Goal: Task Accomplishment & Management: Manage account settings

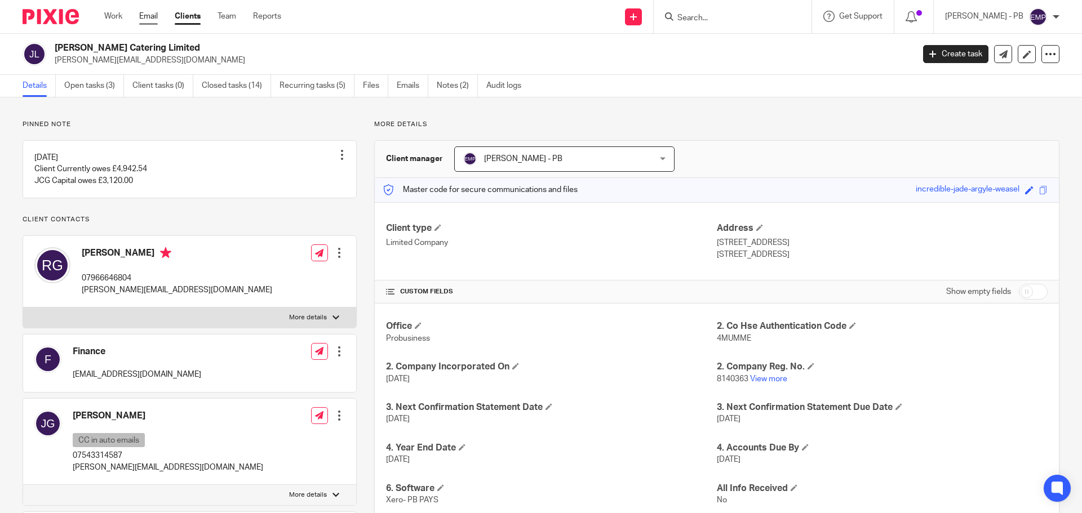
click at [146, 17] on link "Email" at bounding box center [148, 16] width 19 height 11
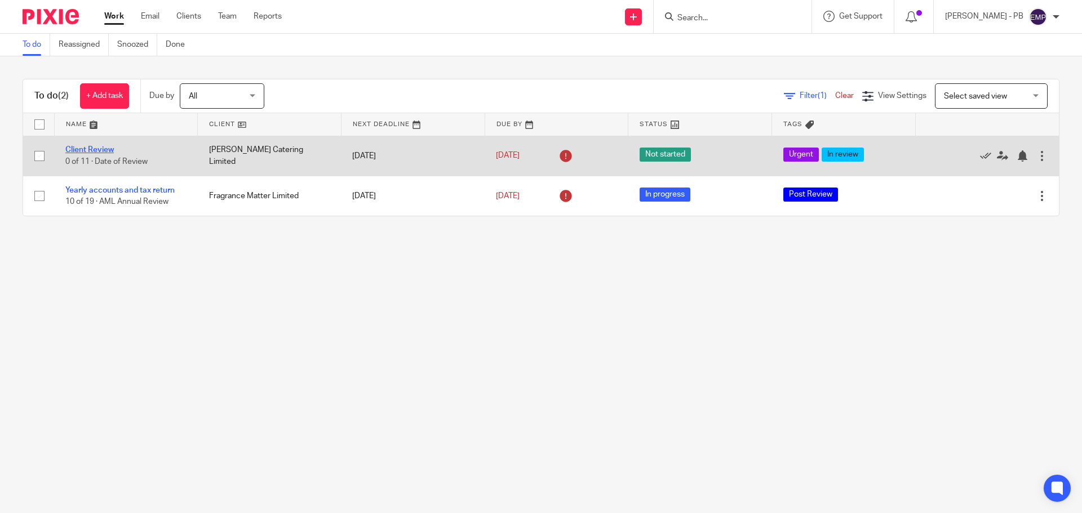
click at [94, 149] on link "Client Review" at bounding box center [89, 150] width 48 height 8
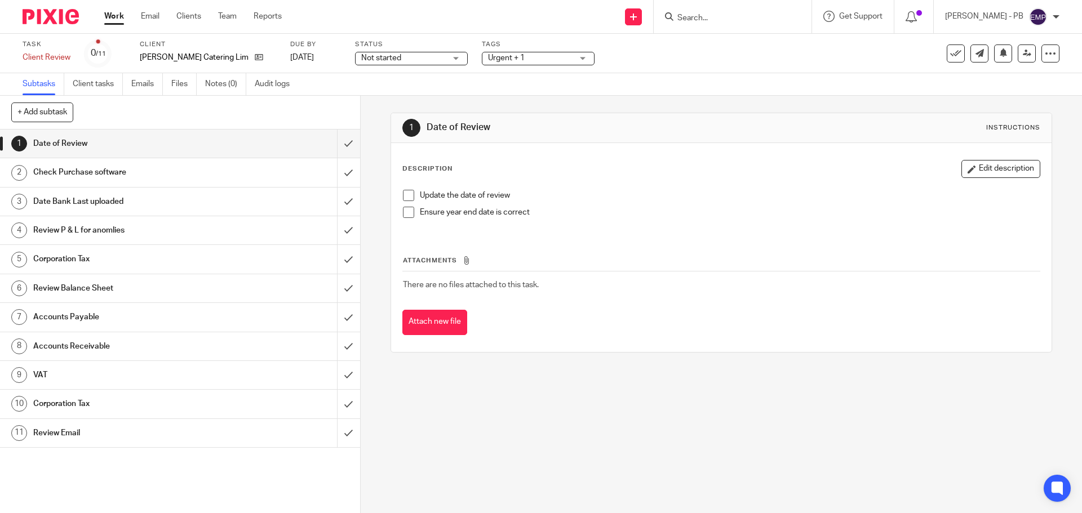
click at [406, 192] on span at bounding box center [408, 195] width 11 height 11
click at [406, 213] on span at bounding box center [408, 212] width 11 height 11
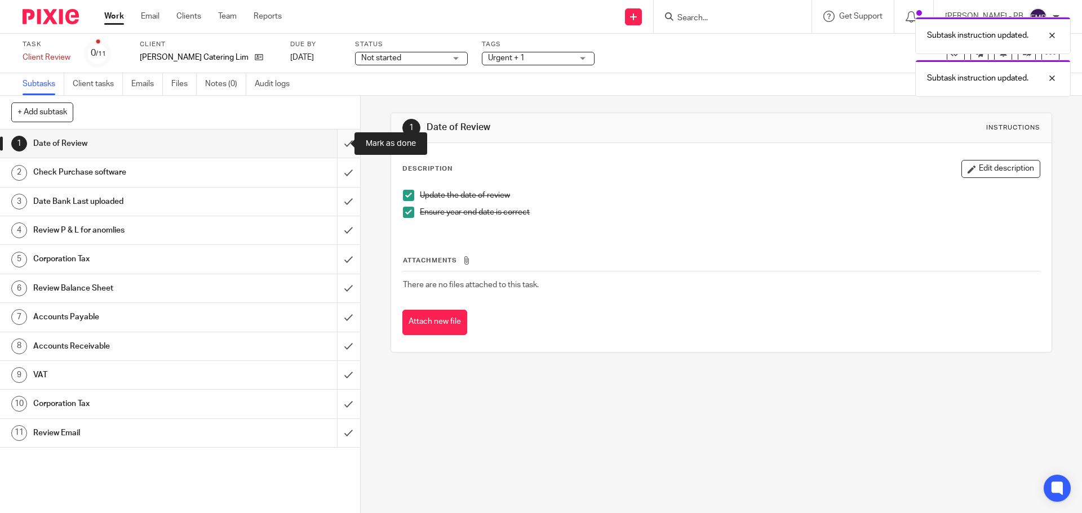
click at [335, 144] on input "submit" at bounding box center [180, 144] width 360 height 28
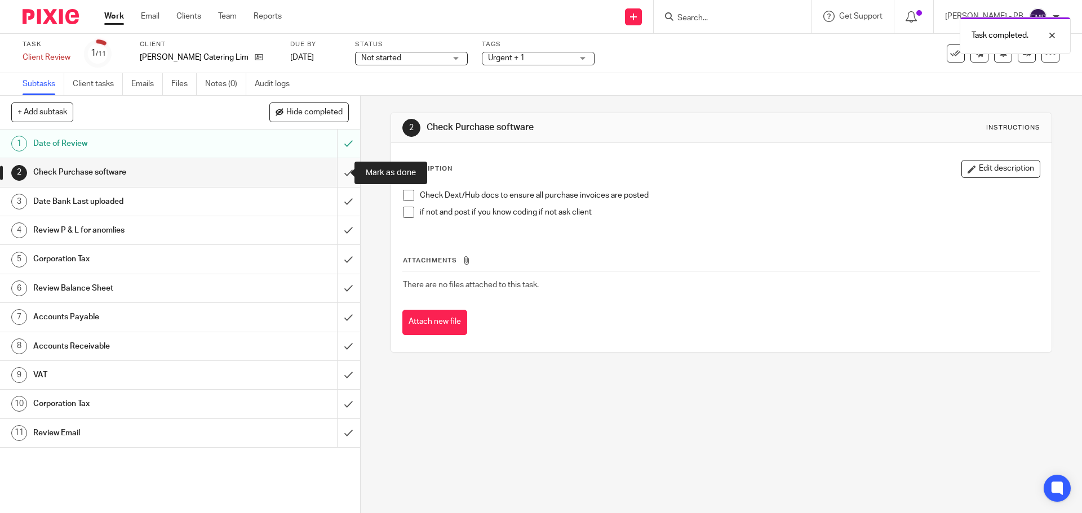
click at [336, 173] on input "submit" at bounding box center [180, 172] width 360 height 28
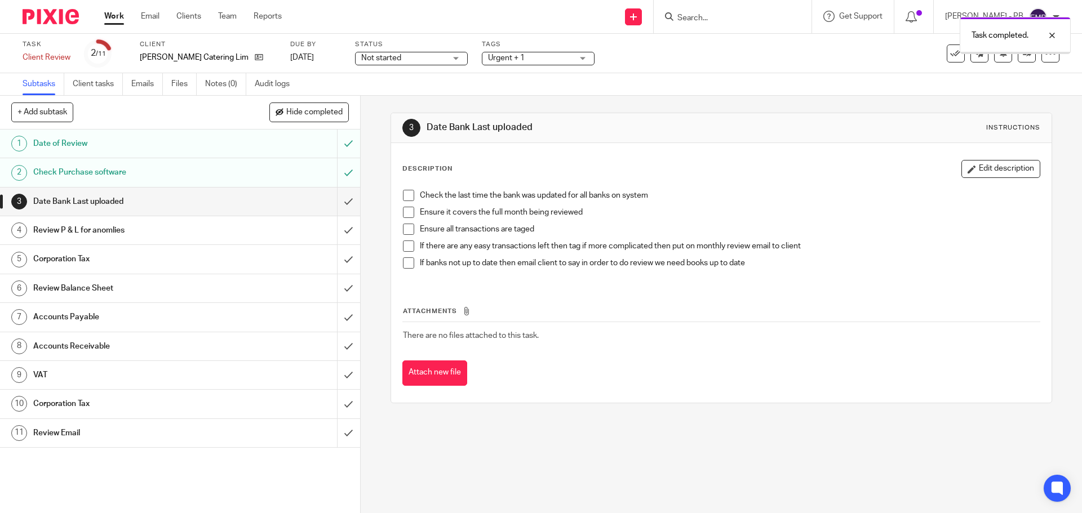
click at [406, 195] on span at bounding box center [408, 195] width 11 height 11
click at [410, 216] on span at bounding box center [408, 212] width 11 height 11
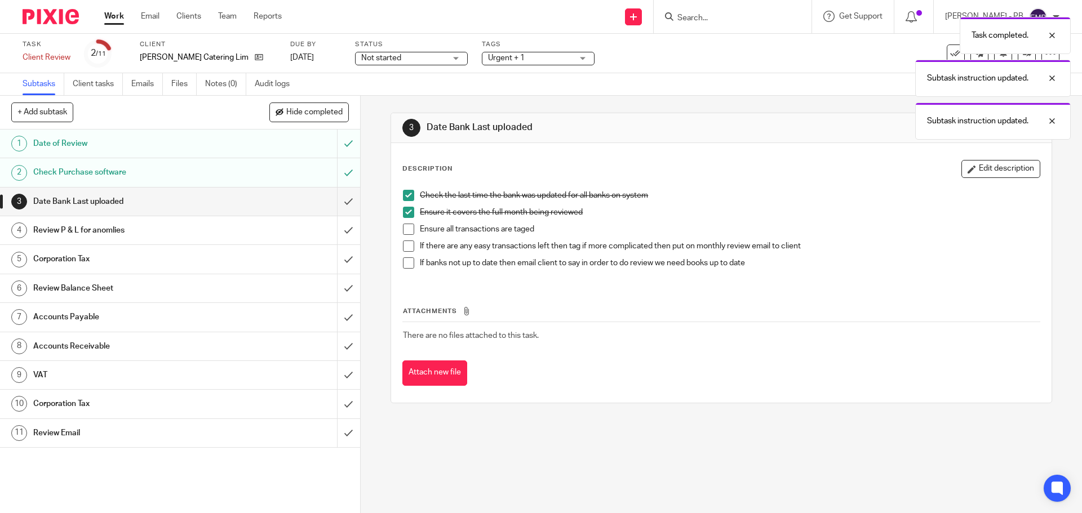
click at [407, 230] on span at bounding box center [408, 229] width 11 height 11
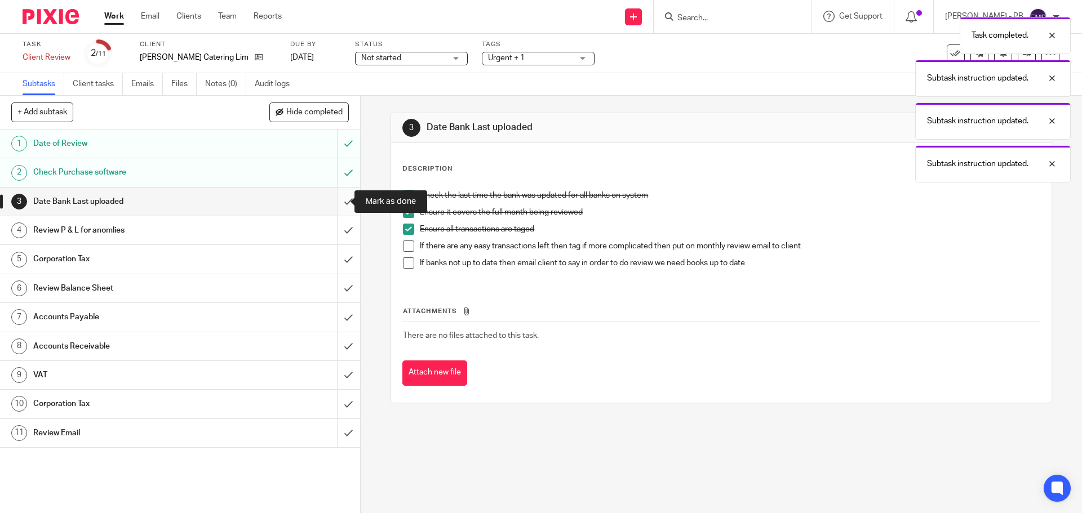
click at [343, 207] on input "submit" at bounding box center [180, 202] width 360 height 28
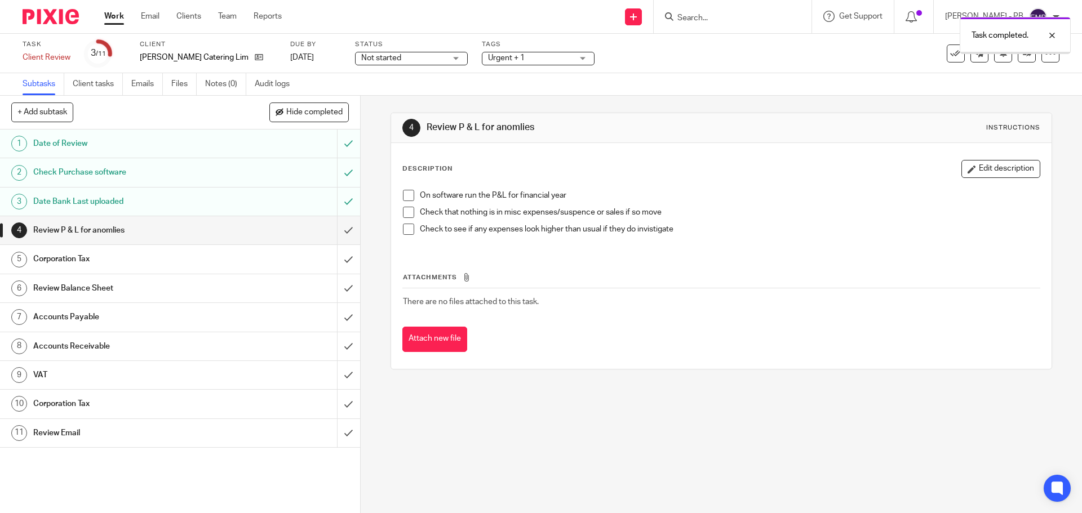
click at [403, 196] on span at bounding box center [408, 195] width 11 height 11
click at [406, 218] on li "Check that nothing is in misc expenses/suspence or sales if so move" at bounding box center [721, 215] width 636 height 17
click at [333, 230] on input "submit" at bounding box center [180, 230] width 360 height 28
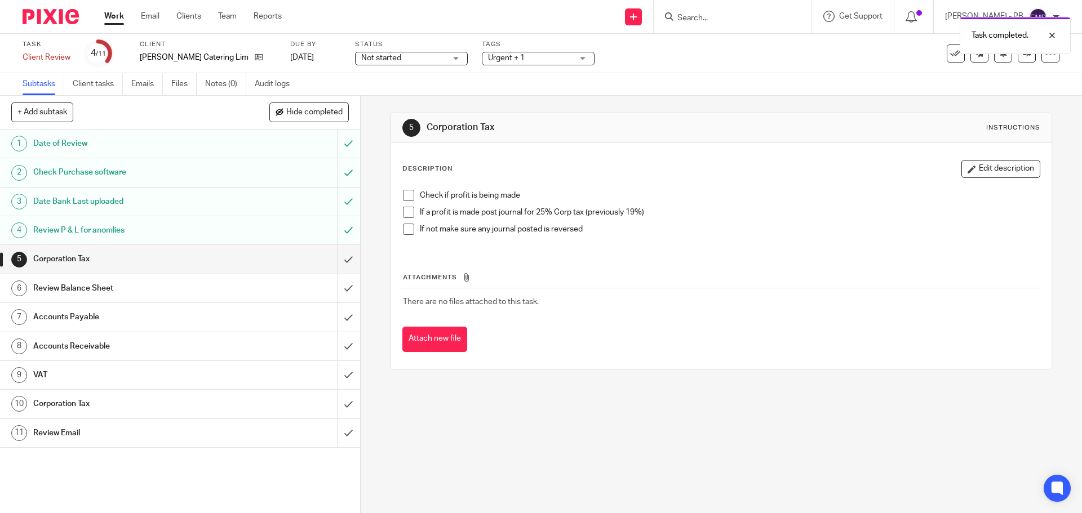
click at [405, 196] on span at bounding box center [408, 195] width 11 height 11
click at [334, 267] on input "submit" at bounding box center [180, 259] width 360 height 28
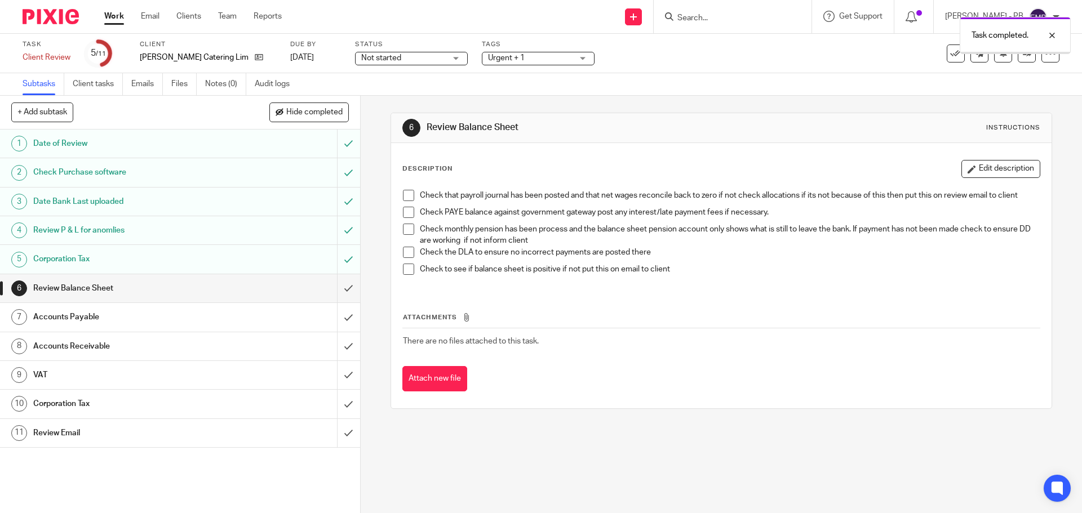
click at [406, 199] on span at bounding box center [408, 195] width 11 height 11
click at [406, 212] on span at bounding box center [408, 212] width 11 height 11
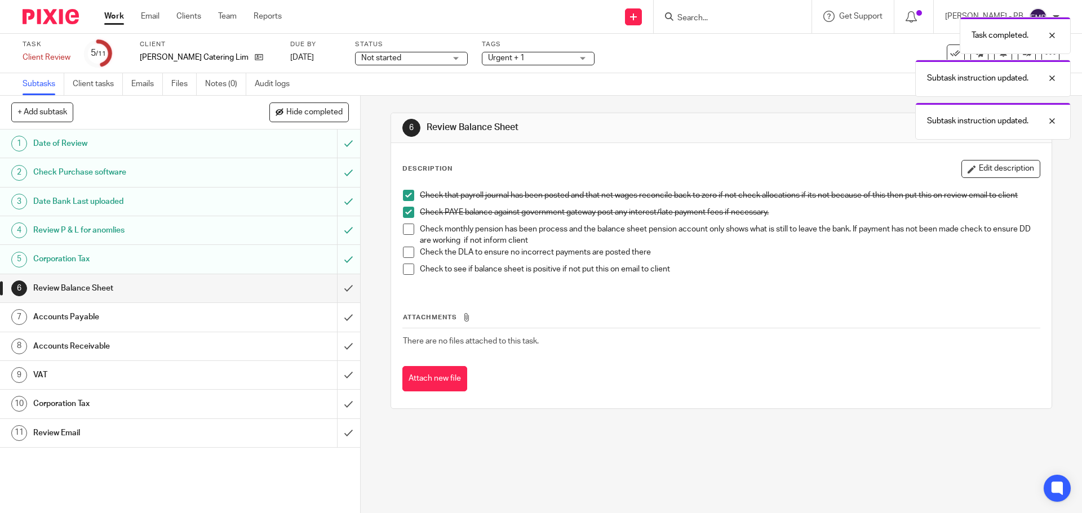
drag, startPoint x: 406, startPoint y: 231, endPoint x: 405, endPoint y: 246, distance: 14.7
click at [406, 233] on span at bounding box center [408, 229] width 11 height 11
click at [404, 251] on span at bounding box center [408, 252] width 11 height 11
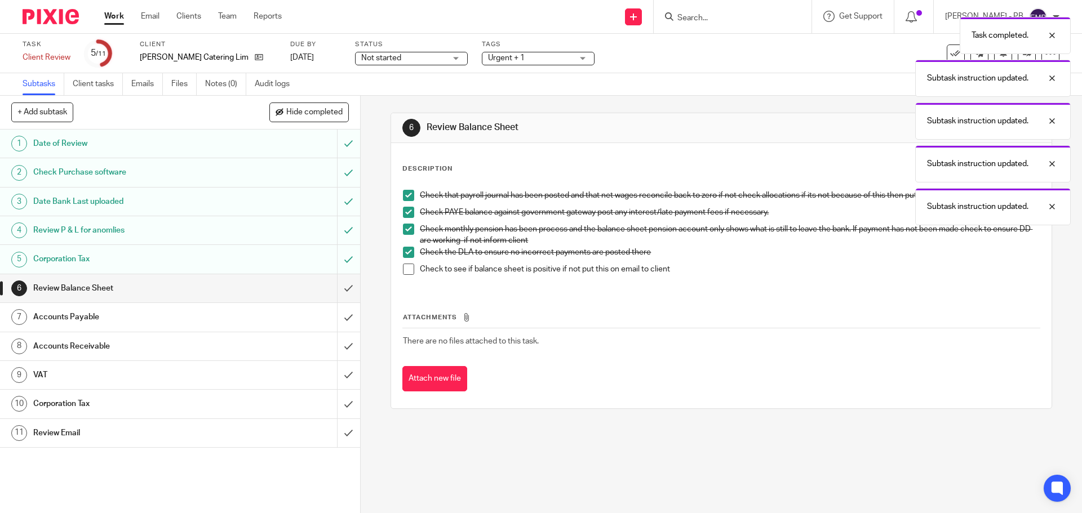
click at [405, 272] on span at bounding box center [408, 269] width 11 height 11
click at [334, 294] on input "submit" at bounding box center [180, 288] width 360 height 28
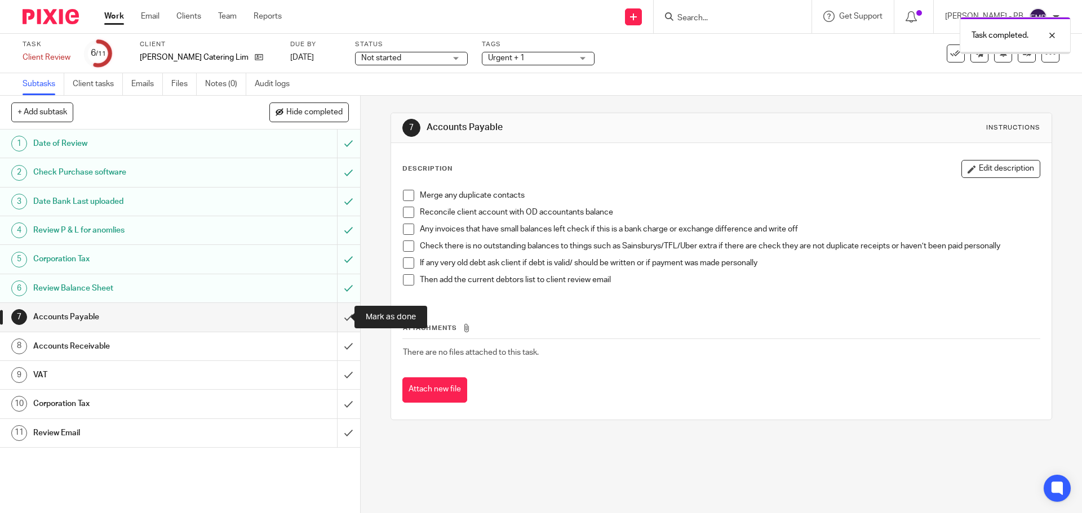
click at [335, 320] on input "submit" at bounding box center [180, 317] width 360 height 28
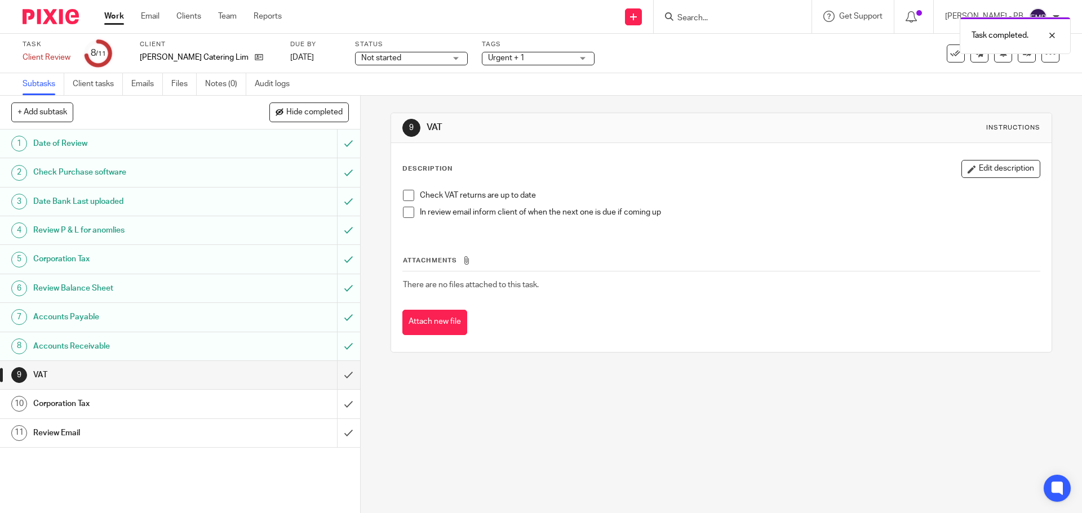
click at [407, 199] on span at bounding box center [408, 195] width 11 height 11
click at [339, 372] on input "submit" at bounding box center [180, 375] width 360 height 28
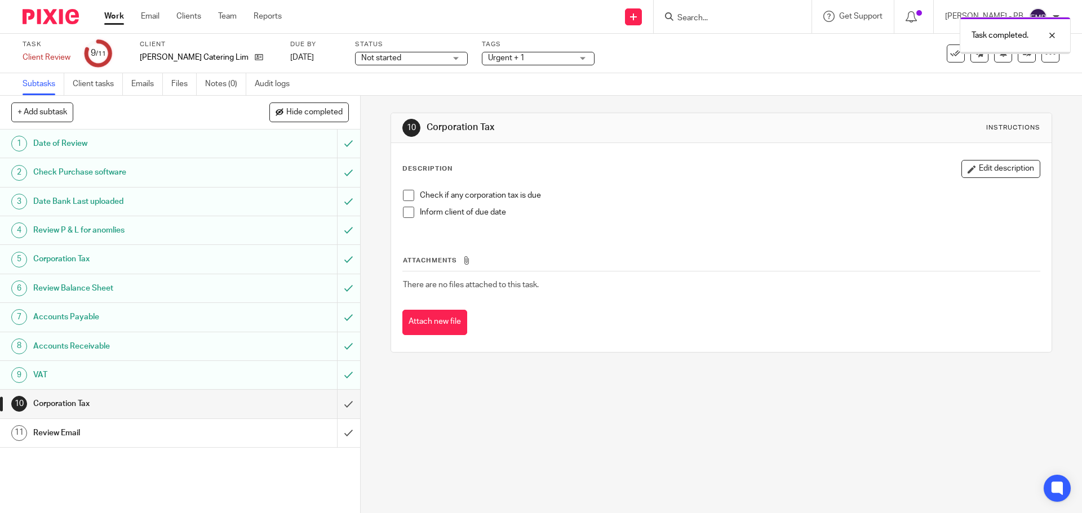
click at [406, 192] on span at bounding box center [408, 195] width 11 height 11
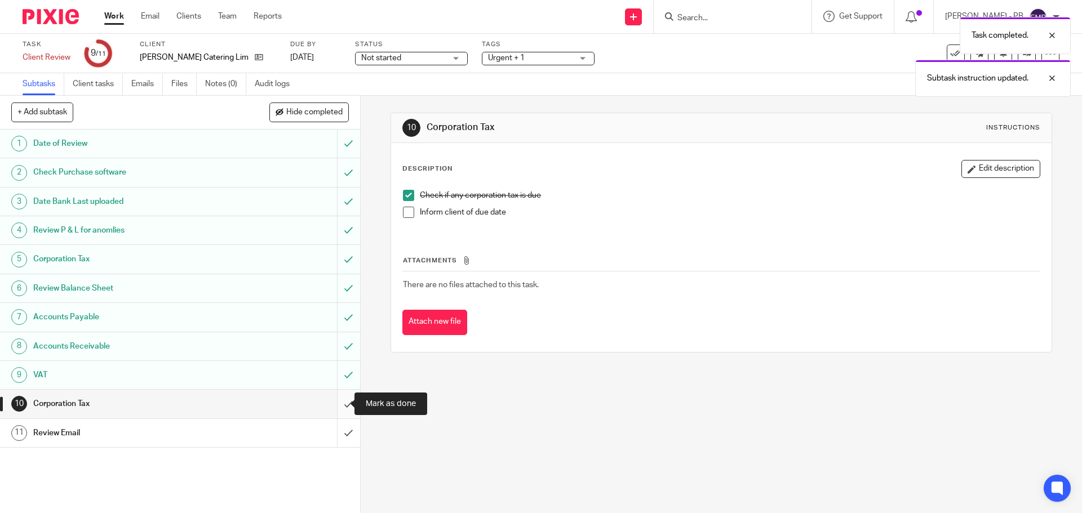
click at [339, 403] on input "submit" at bounding box center [180, 404] width 360 height 28
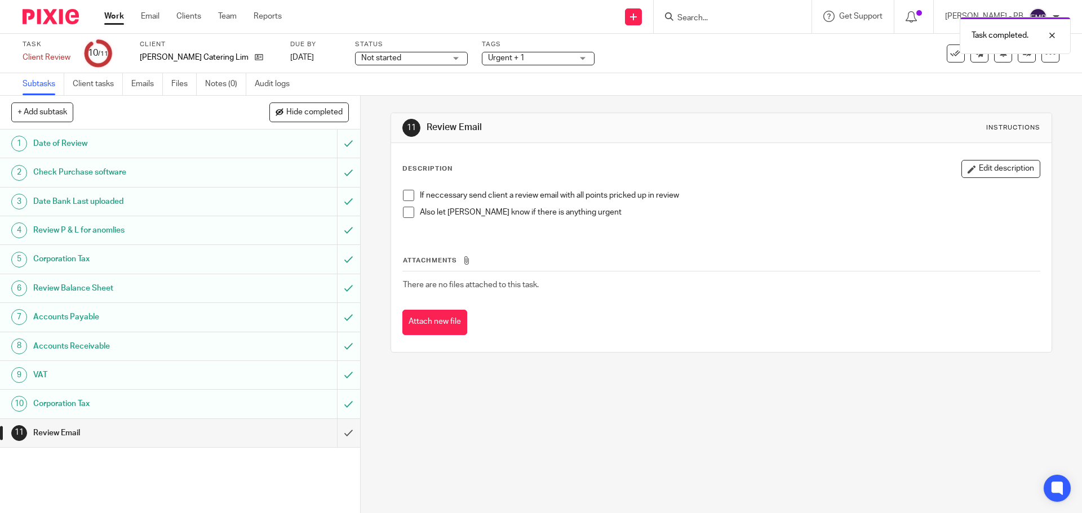
click at [409, 193] on span at bounding box center [408, 195] width 11 height 11
click at [345, 427] on input "submit" at bounding box center [180, 433] width 360 height 28
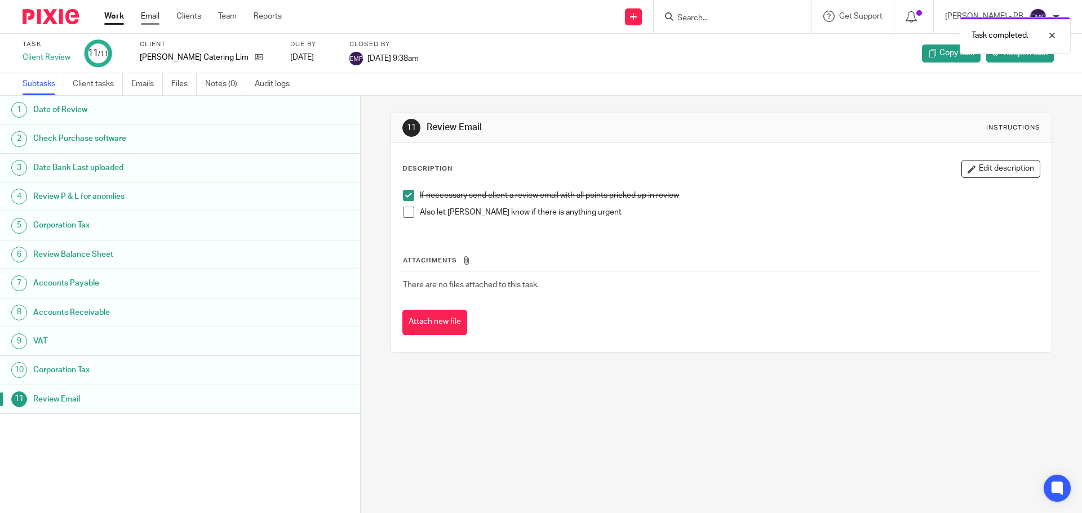
click at [152, 15] on link "Email" at bounding box center [150, 16] width 19 height 11
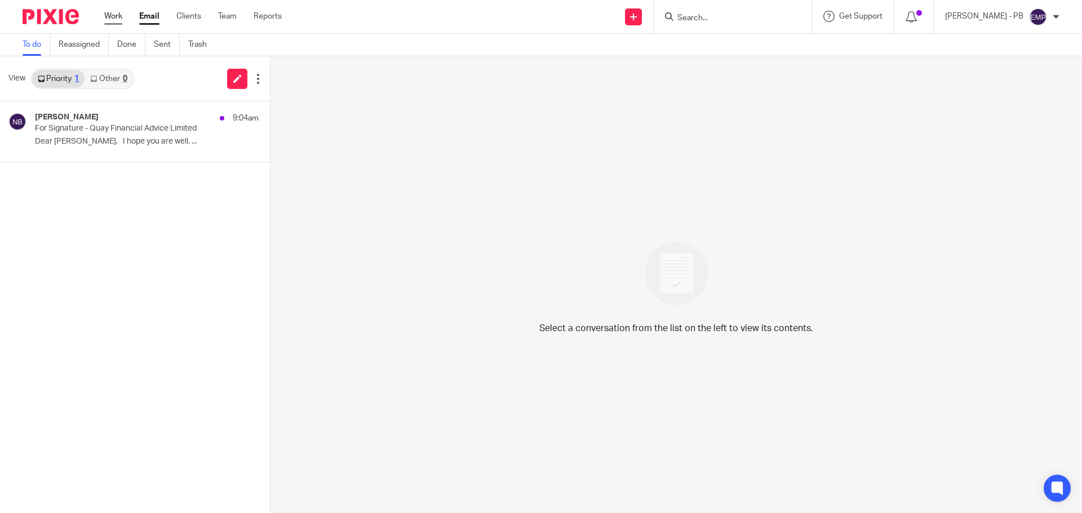
click at [114, 15] on link "Work" at bounding box center [113, 16] width 18 height 11
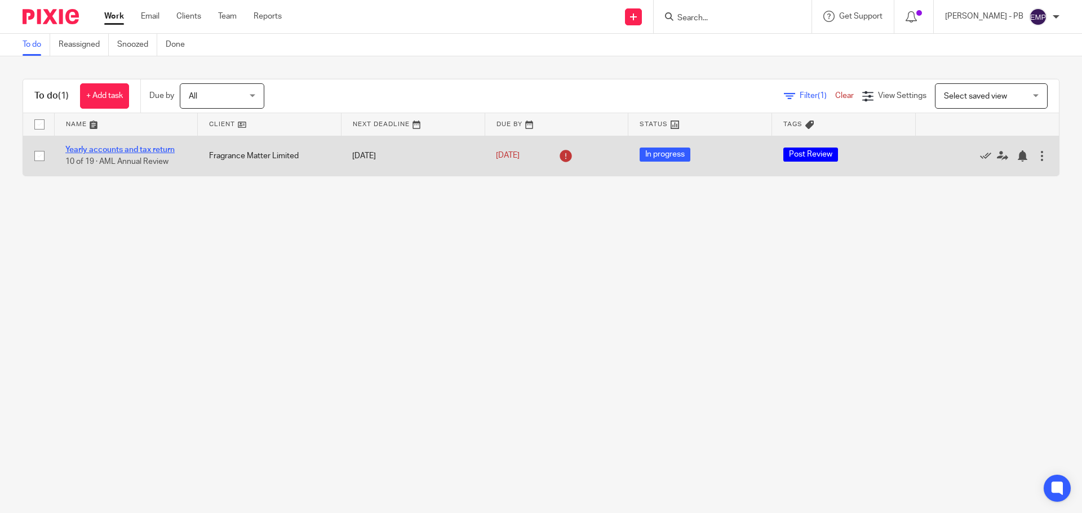
click at [146, 148] on link "Yearly accounts and tax return" at bounding box center [119, 150] width 109 height 8
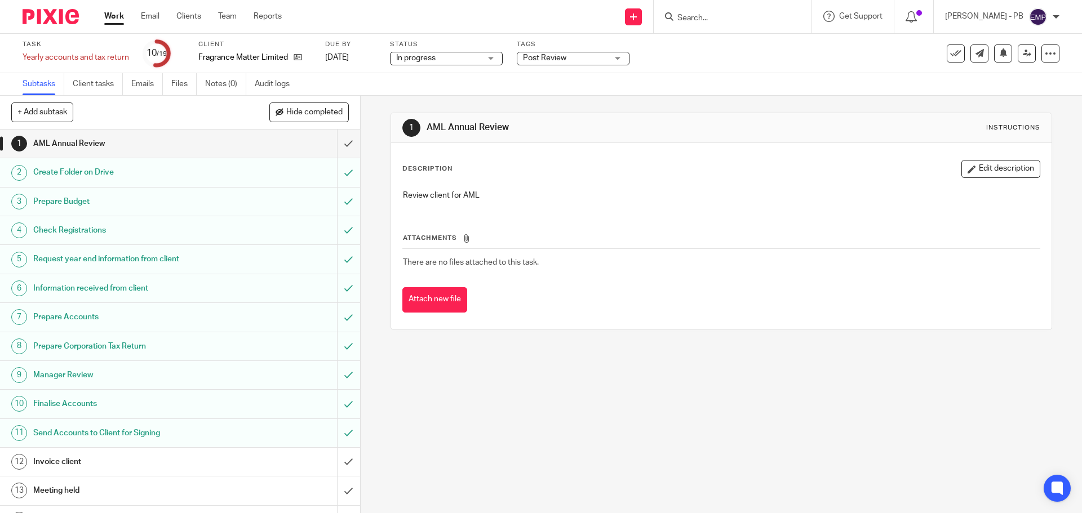
click at [745, 14] on input "Search" at bounding box center [726, 19] width 101 height 10
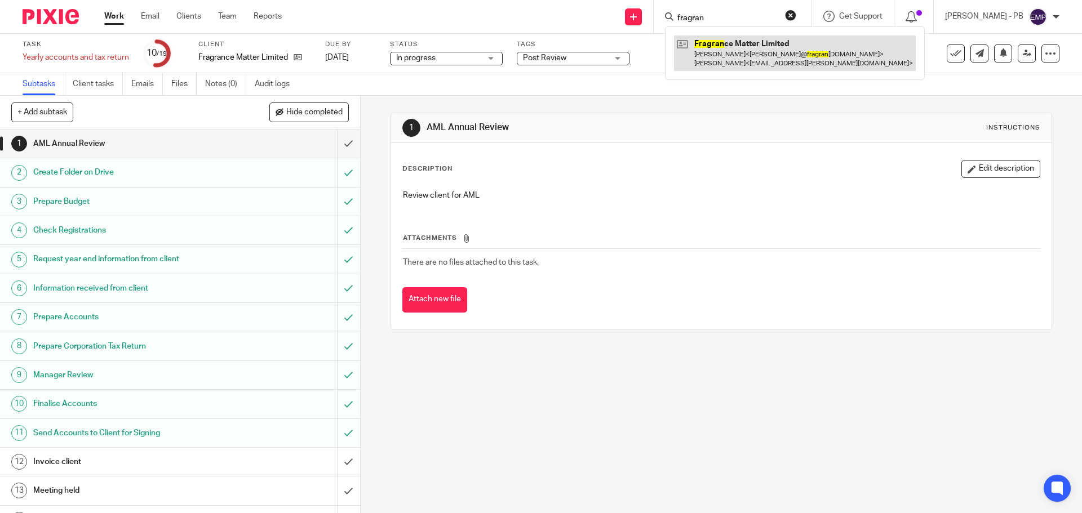
type input "fragran"
click at [758, 46] on link at bounding box center [795, 52] width 242 height 35
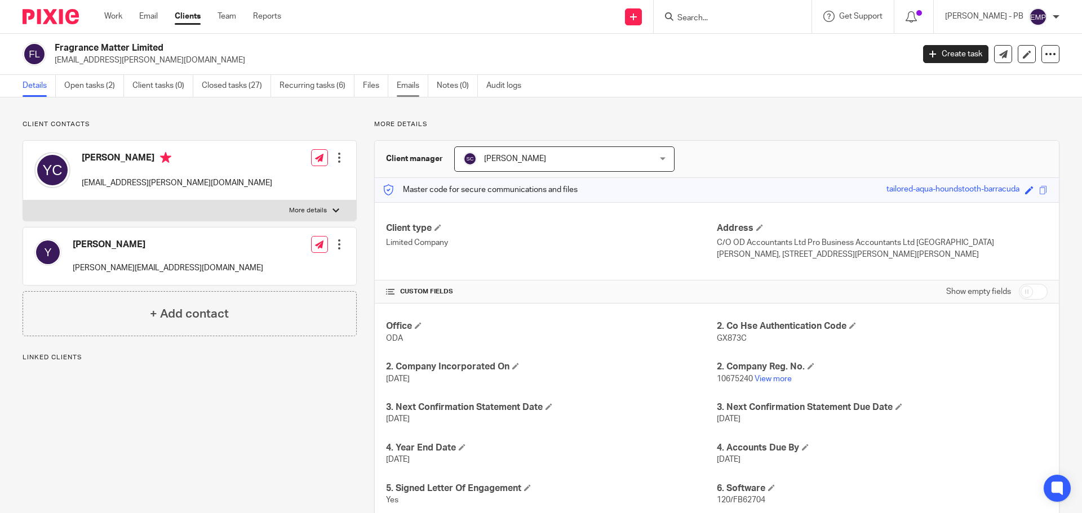
click at [415, 83] on link "Emails" at bounding box center [413, 86] width 32 height 22
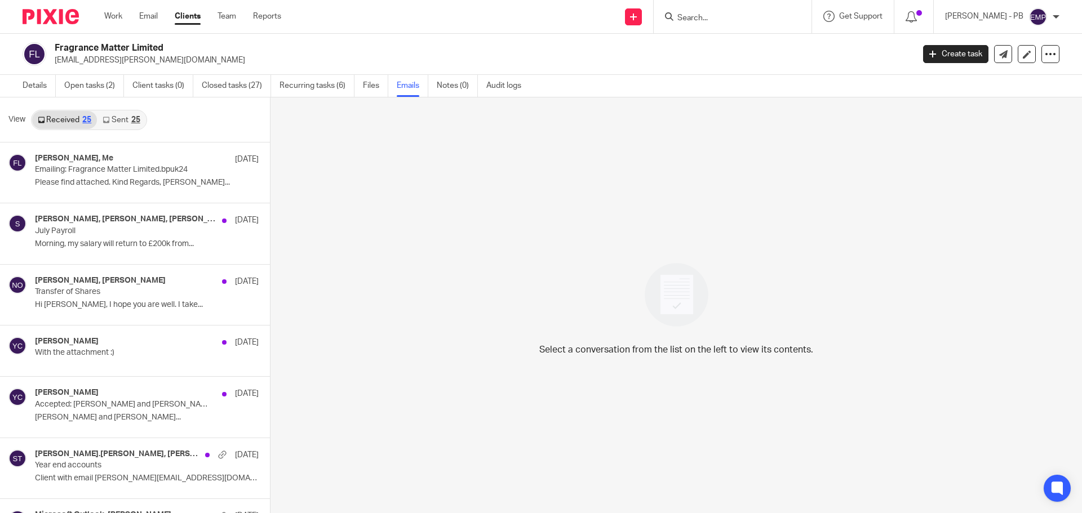
click at [111, 116] on link "Sent 25" at bounding box center [121, 120] width 48 height 18
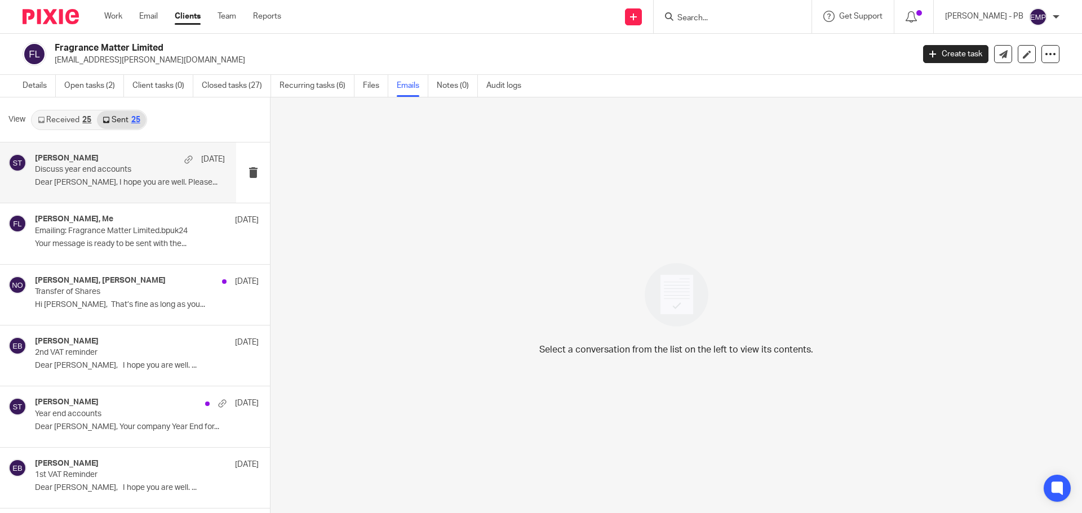
scroll to position [2, 0]
click at [121, 182] on p "Dear Yann, I hope you are well. Please..." at bounding box center [130, 181] width 190 height 10
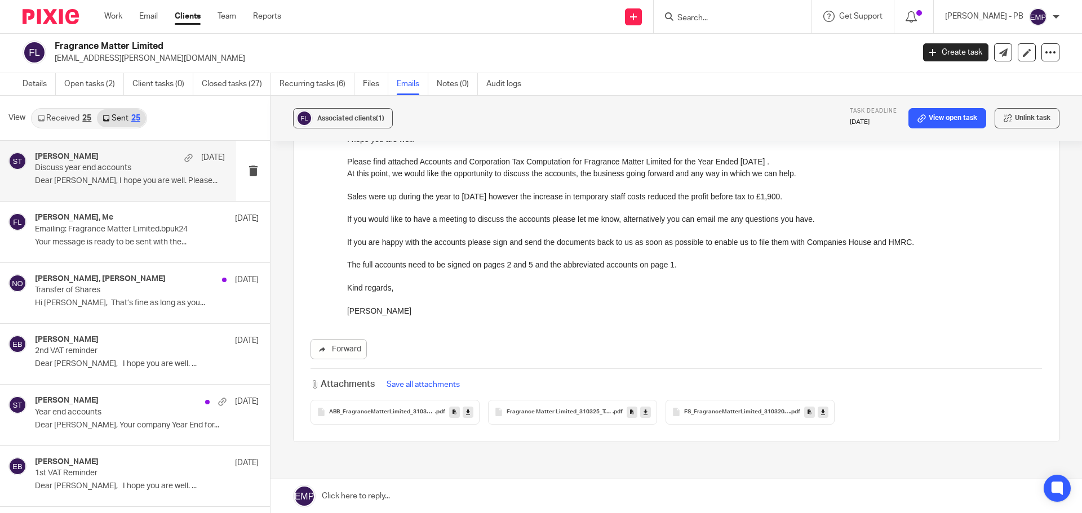
scroll to position [0, 0]
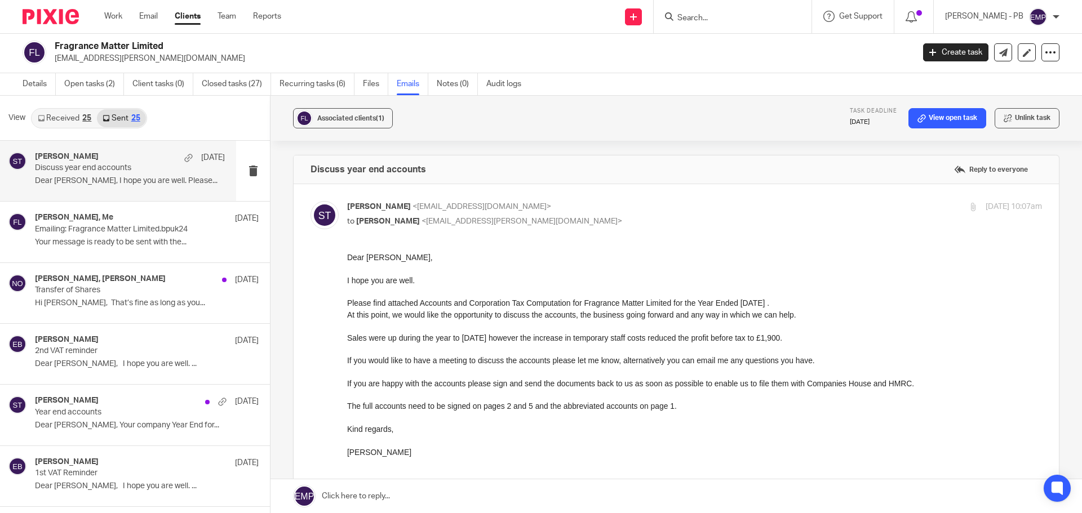
click at [74, 125] on link "Received 25" at bounding box center [64, 118] width 65 height 18
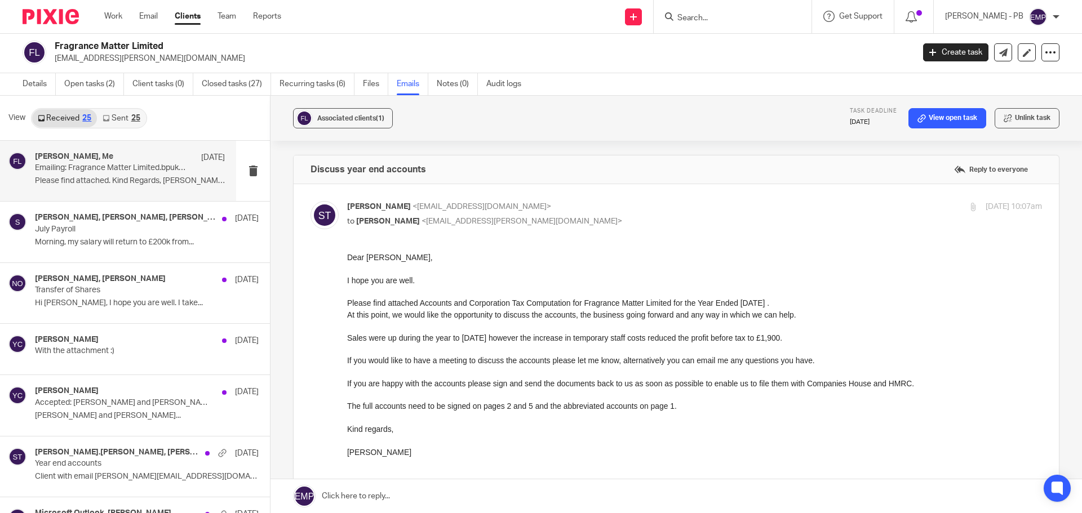
click at [127, 157] on div "Lory Baker, Me 15 Jul" at bounding box center [130, 157] width 190 height 11
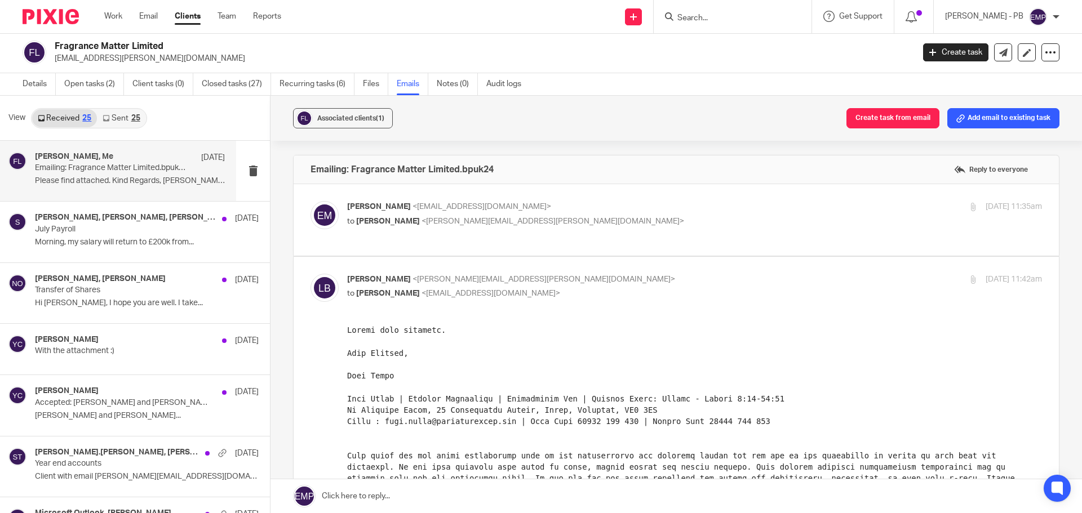
click at [130, 120] on link "Sent 25" at bounding box center [121, 118] width 48 height 18
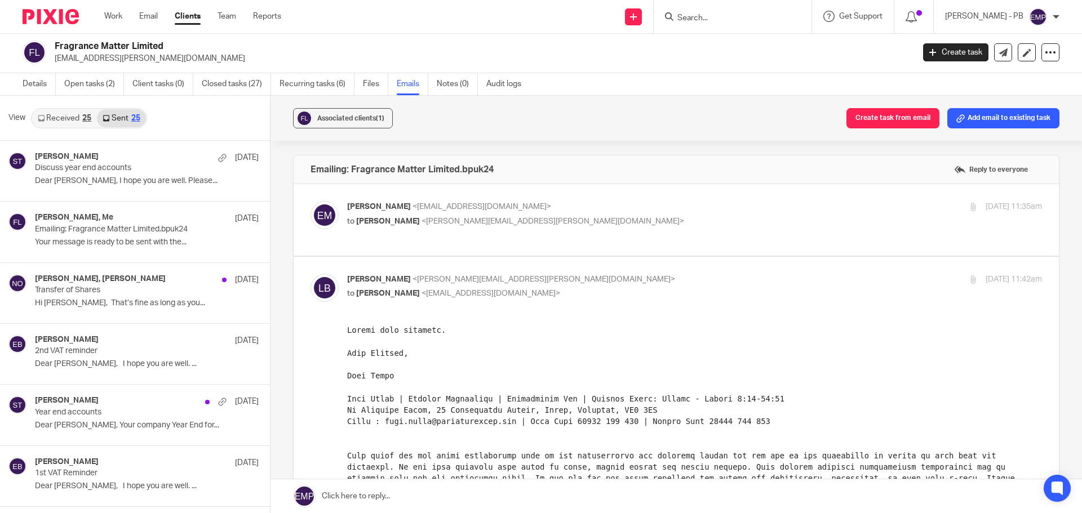
click at [70, 122] on link "Received 25" at bounding box center [64, 118] width 65 height 18
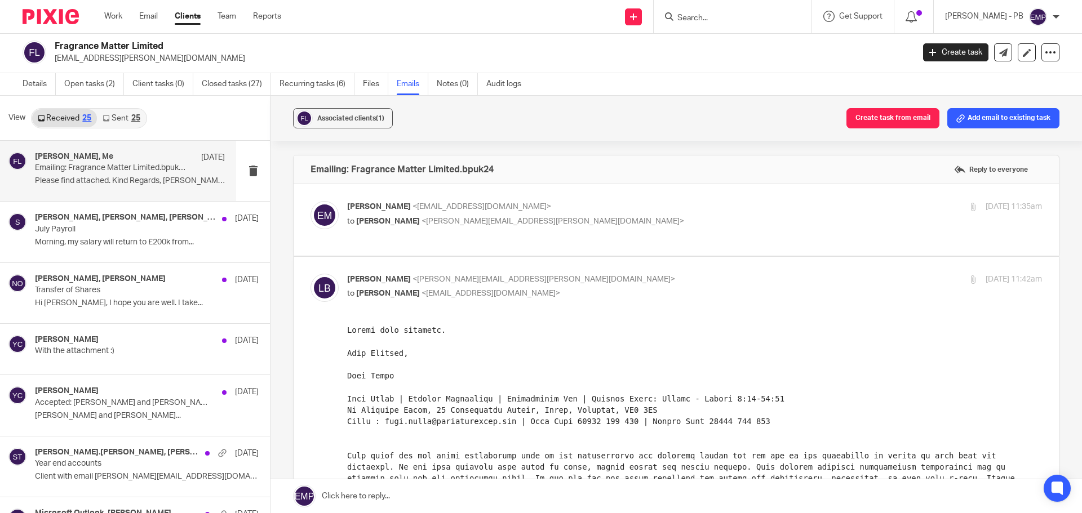
click at [117, 122] on link "Sent 25" at bounding box center [121, 118] width 48 height 18
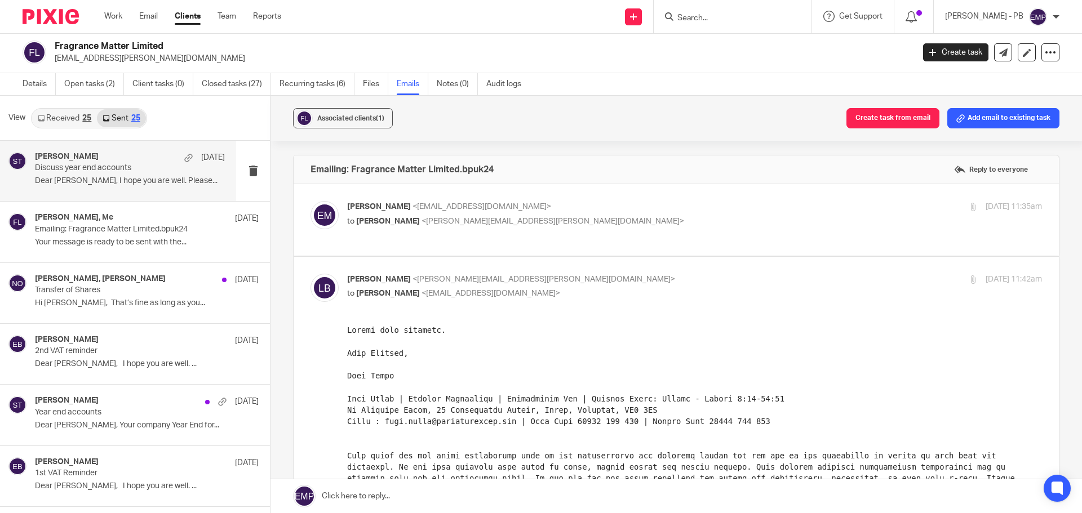
click at [145, 187] on div "Sarah Tram 16 Jul Discuss year end accounts Dear Yann, I hope you are well. Ple…" at bounding box center [130, 171] width 190 height 38
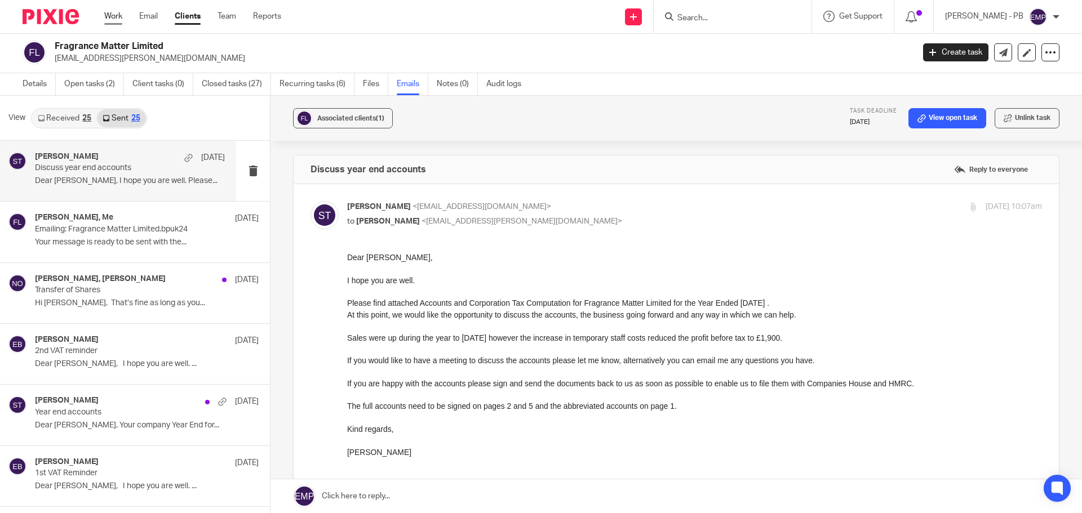
click at [112, 21] on link "Work" at bounding box center [113, 16] width 18 height 11
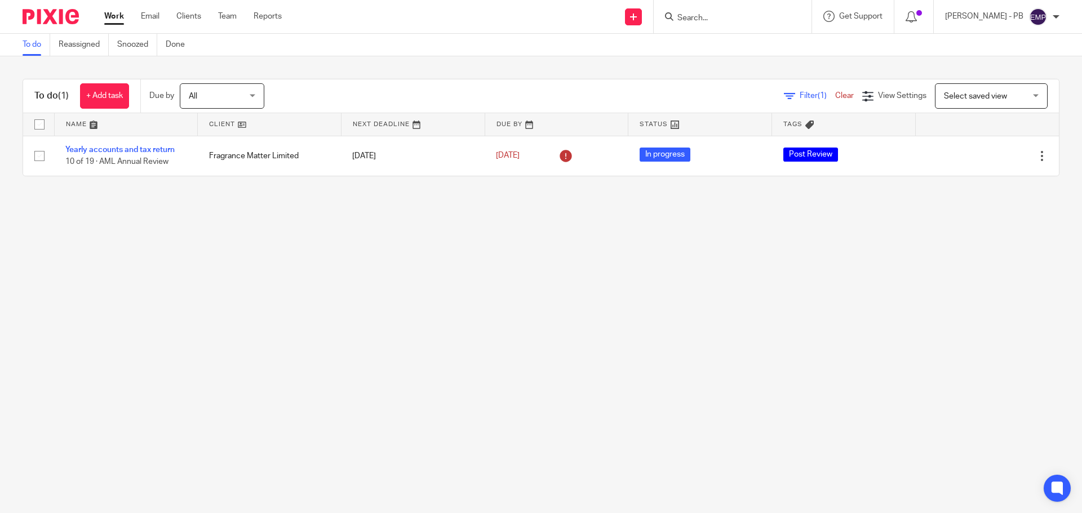
click at [726, 19] on input "Search" at bounding box center [726, 19] width 101 height 10
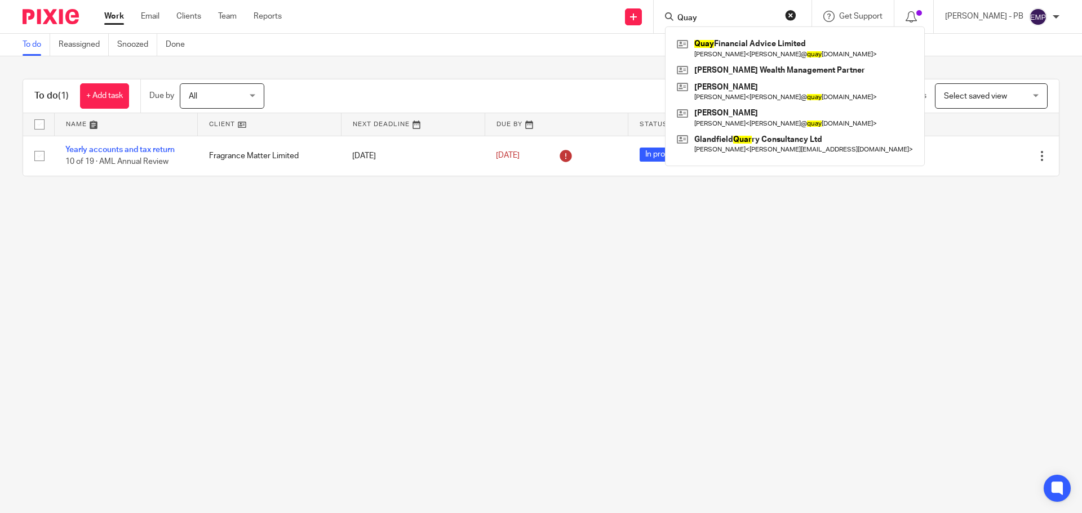
type input "Quay"
click at [759, 50] on link at bounding box center [795, 48] width 242 height 26
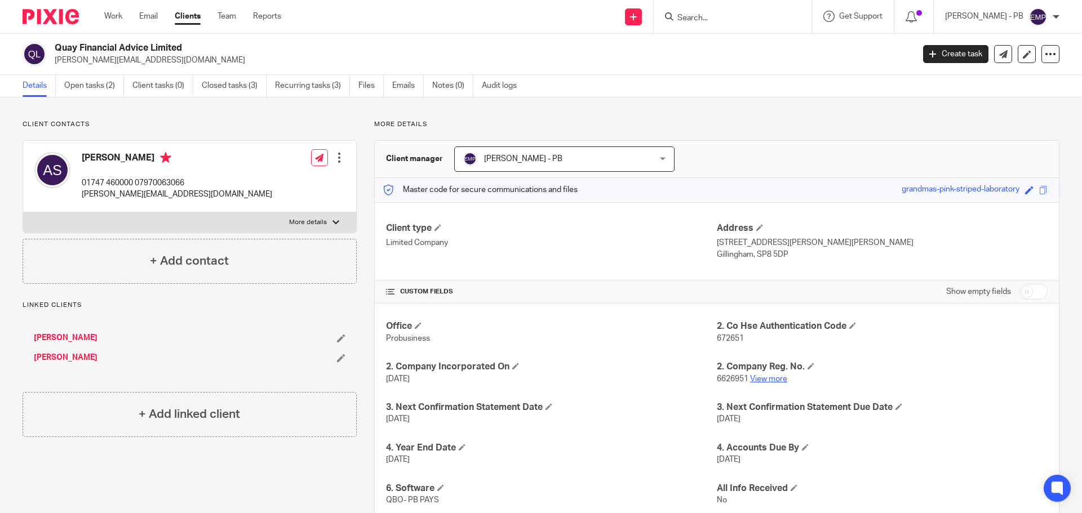
click at [770, 378] on link "View more" at bounding box center [768, 379] width 37 height 8
drag, startPoint x: 83, startPoint y: 192, endPoint x: 183, endPoint y: 194, distance: 99.8
click at [183, 194] on p "[PERSON_NAME][EMAIL_ADDRESS][DOMAIN_NAME]" at bounding box center [177, 194] width 190 height 11
copy p "[PERSON_NAME][EMAIL_ADDRESS][DOMAIN_NAME]"
click at [112, 89] on link "Open tasks (2)" at bounding box center [94, 86] width 60 height 22
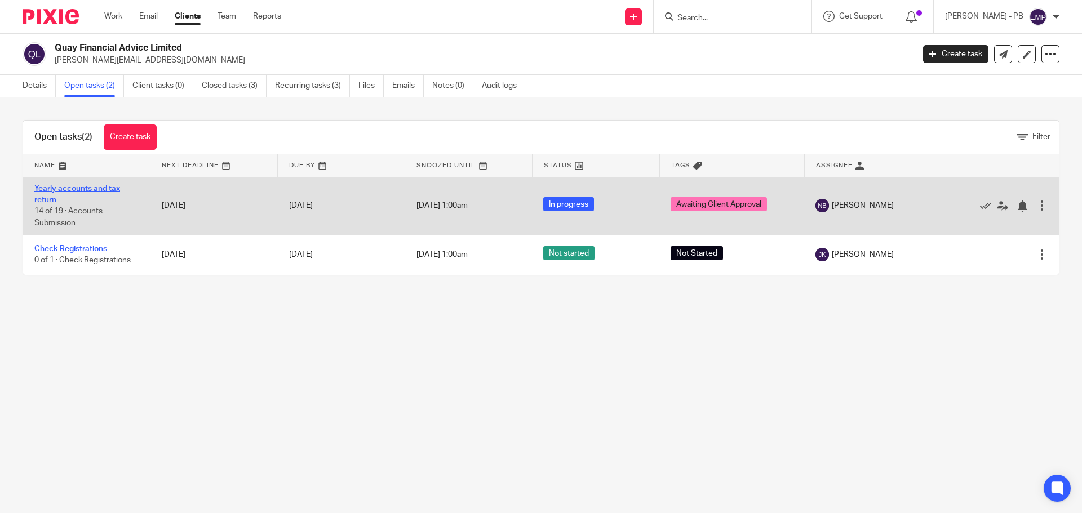
click at [85, 192] on link "Yearly accounts and tax return" at bounding box center [77, 194] width 86 height 19
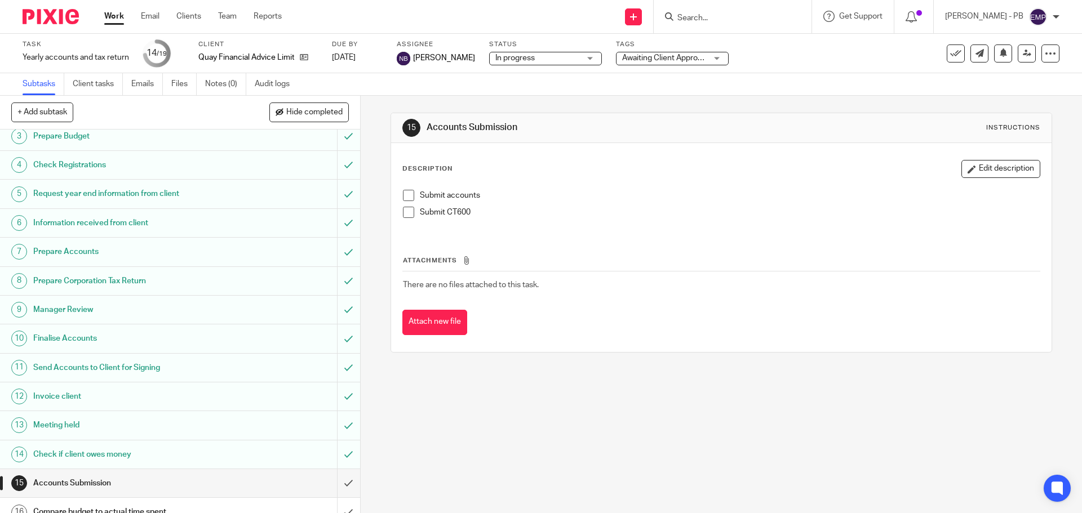
scroll to position [175, 0]
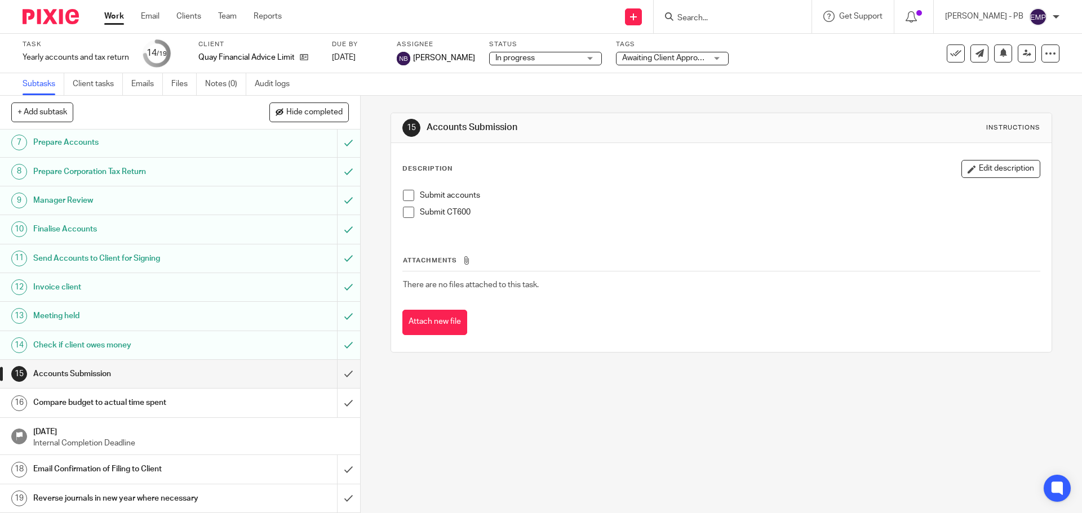
click at [133, 261] on h1 "Send Accounts to Client for Signing" at bounding box center [130, 258] width 195 height 17
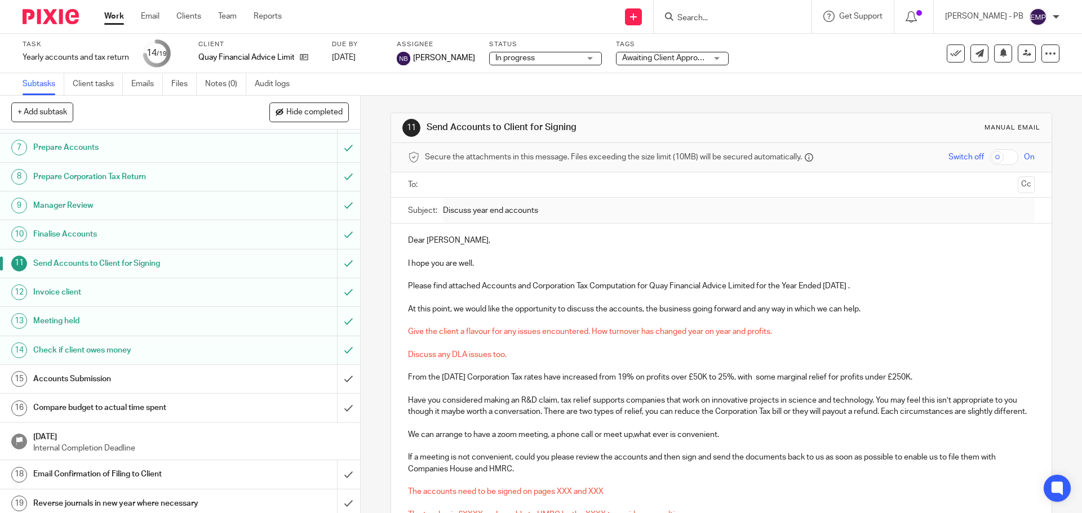
scroll to position [175, 0]
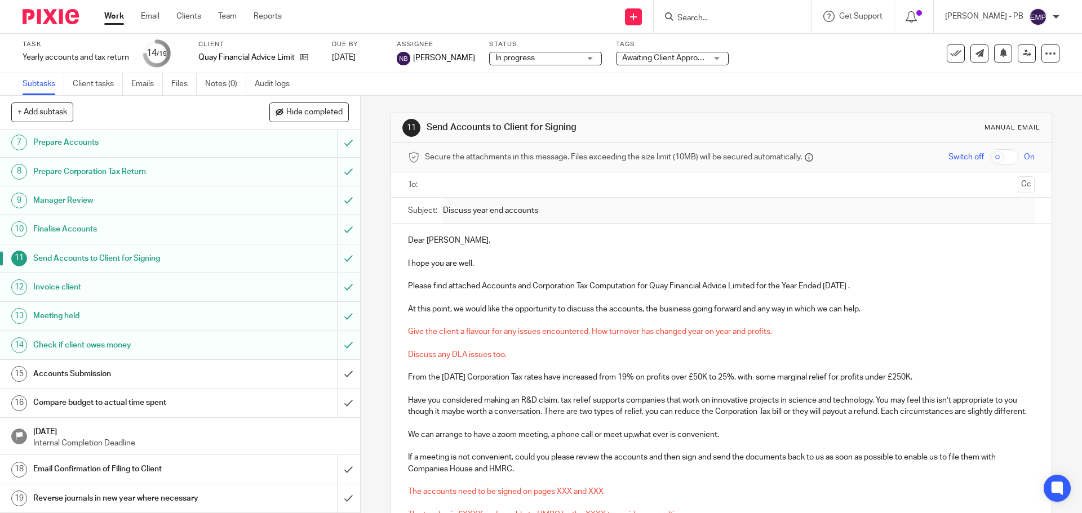
click at [115, 16] on link "Work" at bounding box center [114, 16] width 20 height 11
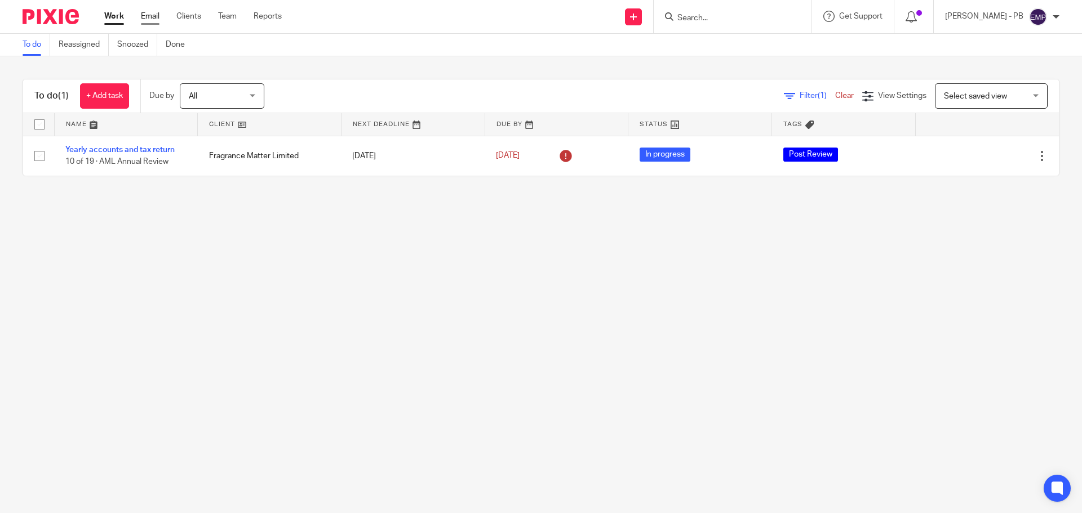
click at [150, 19] on link "Email" at bounding box center [150, 16] width 19 height 11
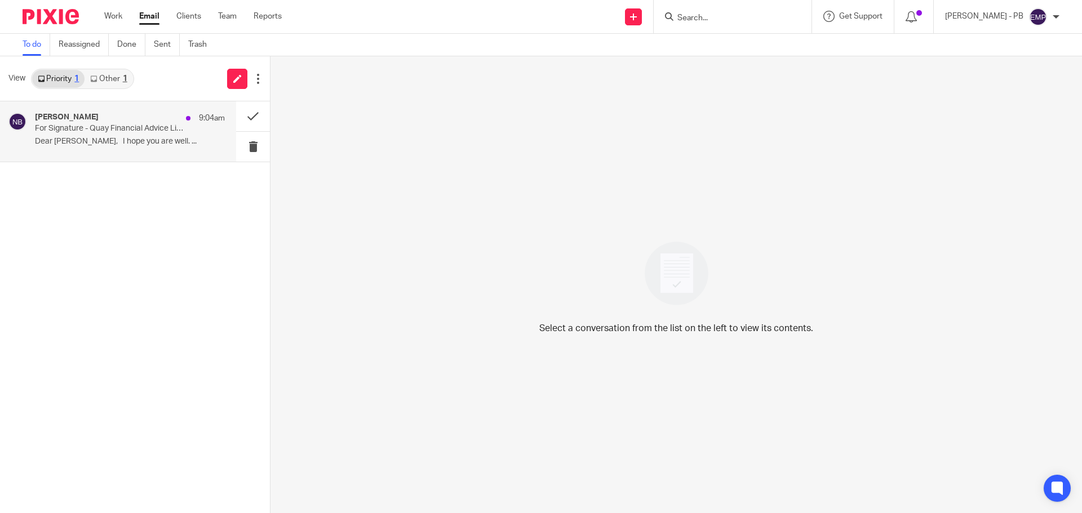
click at [128, 131] on p "For Signature - Quay Financial Advice Limited" at bounding box center [111, 129] width 152 height 10
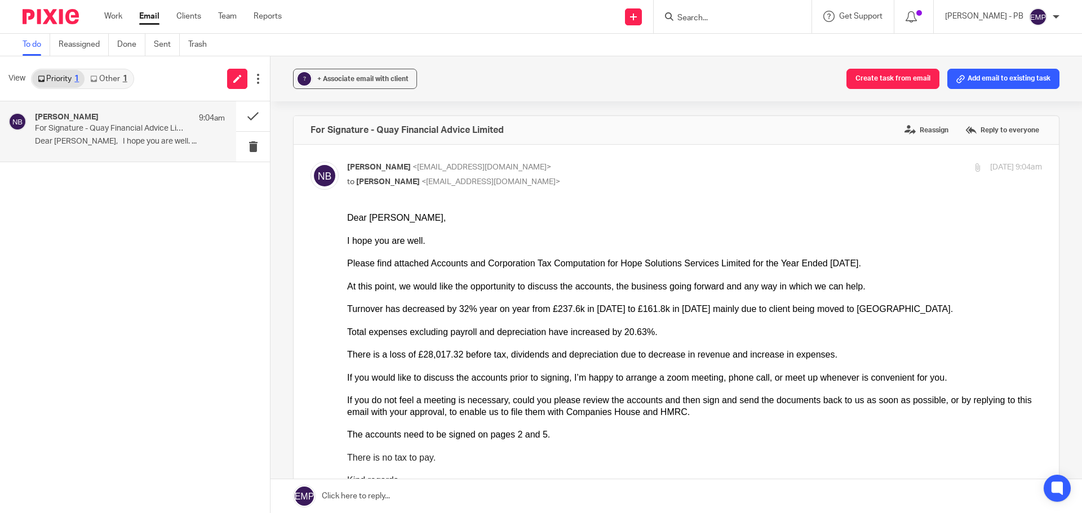
drag, startPoint x: 129, startPoint y: 132, endPoint x: 76, endPoint y: 220, distance: 102.9
click at [76, 220] on div "Nas Bashir 9:04am For Signature - Quay Financial Advice Limited Dear Lindsay, I…" at bounding box center [135, 307] width 270 height 412
click at [345, 81] on span "+ Associate email with client" at bounding box center [362, 79] width 91 height 7
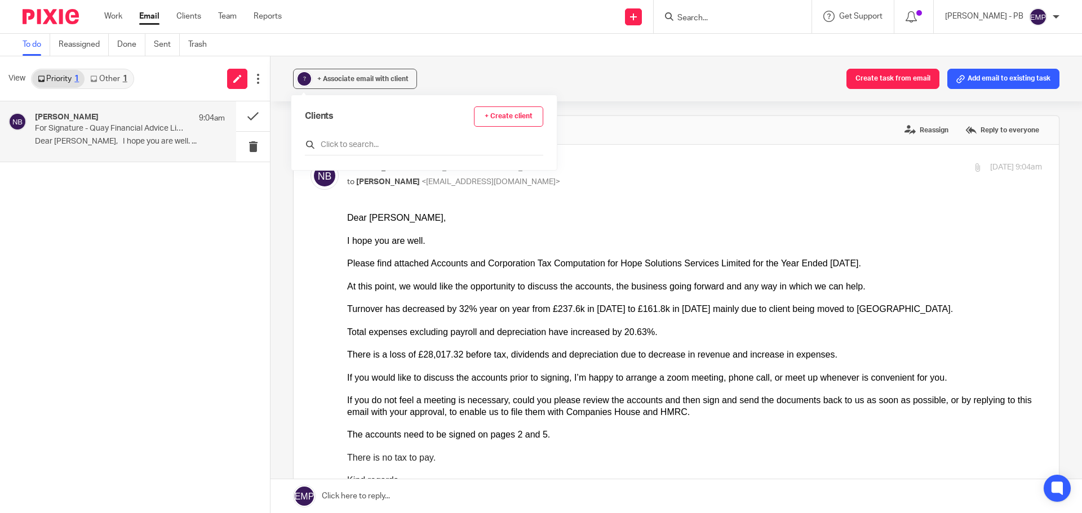
click at [345, 150] on input "text" at bounding box center [424, 144] width 238 height 11
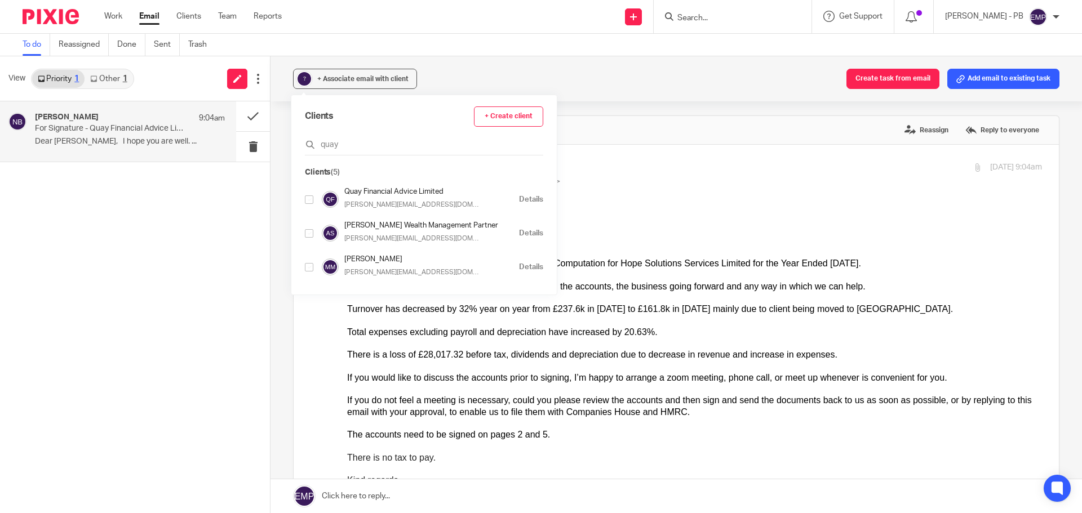
type input "quay"
click at [310, 202] on input "checkbox" at bounding box center [309, 200] width 8 height 8
checkbox input "true"
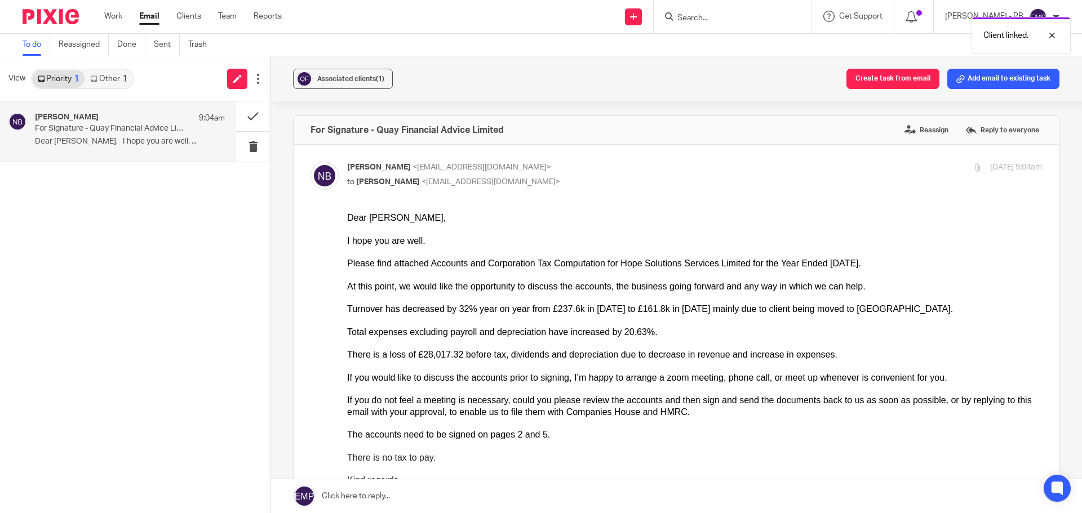
click at [283, 150] on div "Associated clients (1) Create task from email Add email to existing task For Si…" at bounding box center [675, 284] width 811 height 457
click at [243, 116] on button at bounding box center [253, 116] width 34 height 30
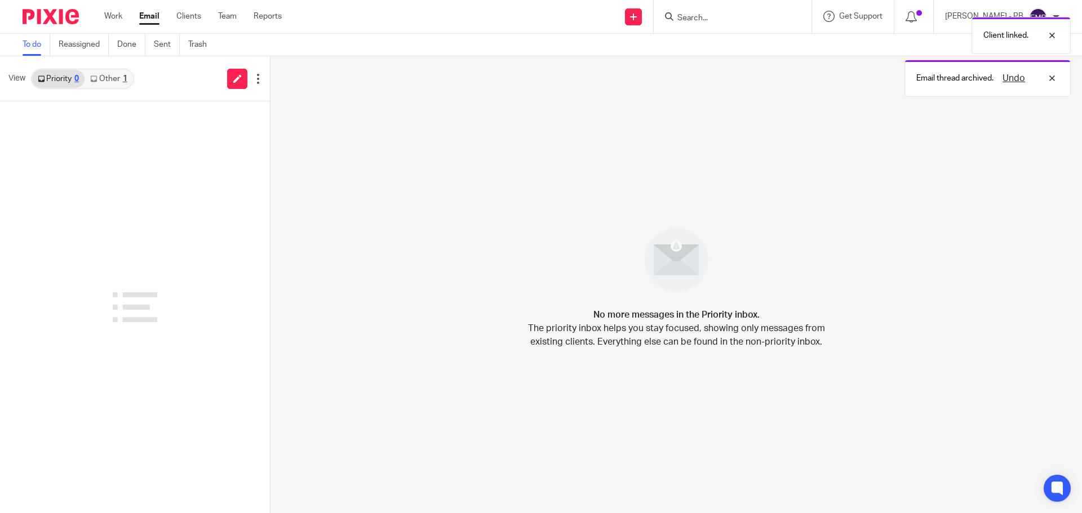
click at [115, 79] on link "Other 1" at bounding box center [109, 79] width 48 height 18
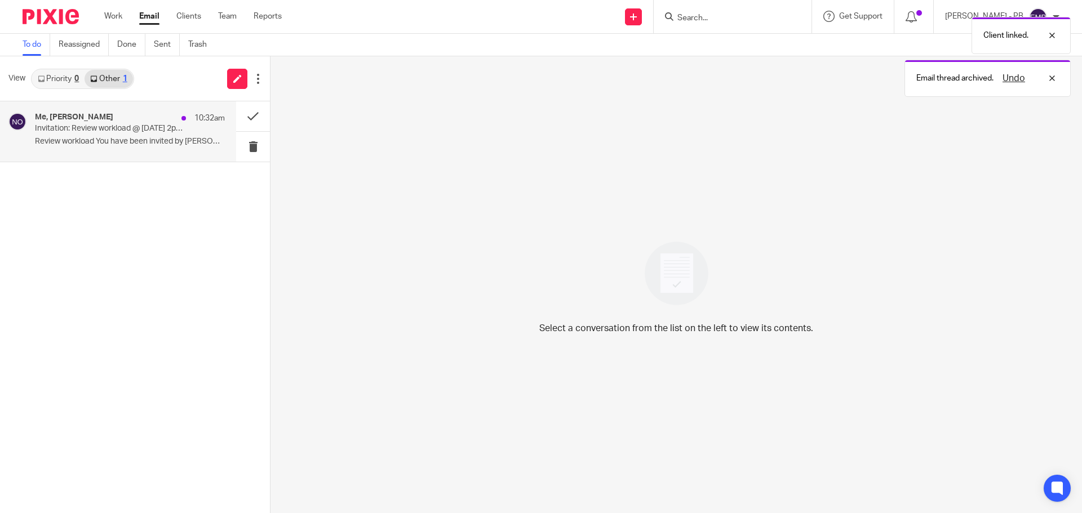
click at [105, 131] on p "Invitation: Review workload @ Tue Aug 12, 2025 2pm - 3pm (BST) (erikmolnar@prob…" at bounding box center [111, 129] width 152 height 10
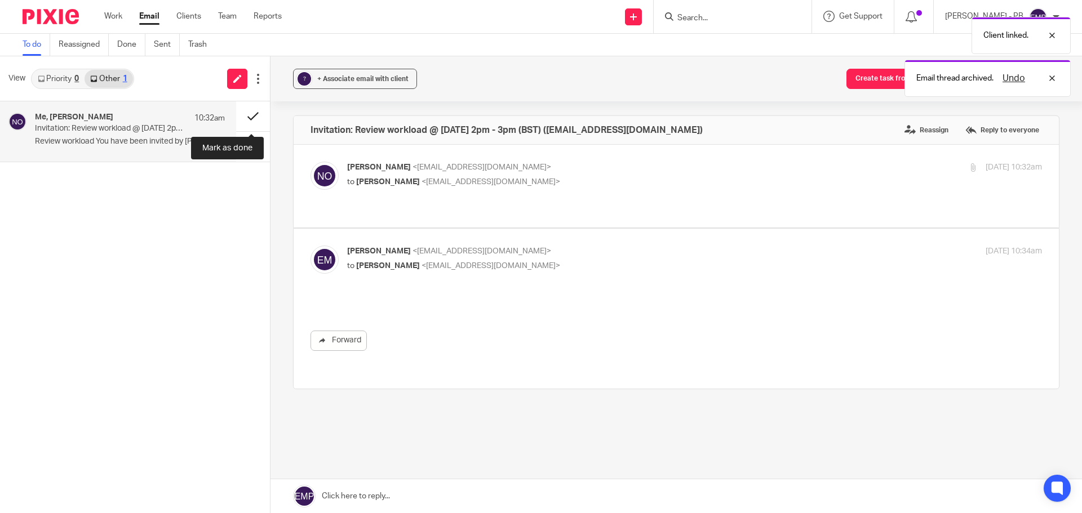
click at [246, 116] on button at bounding box center [253, 116] width 34 height 30
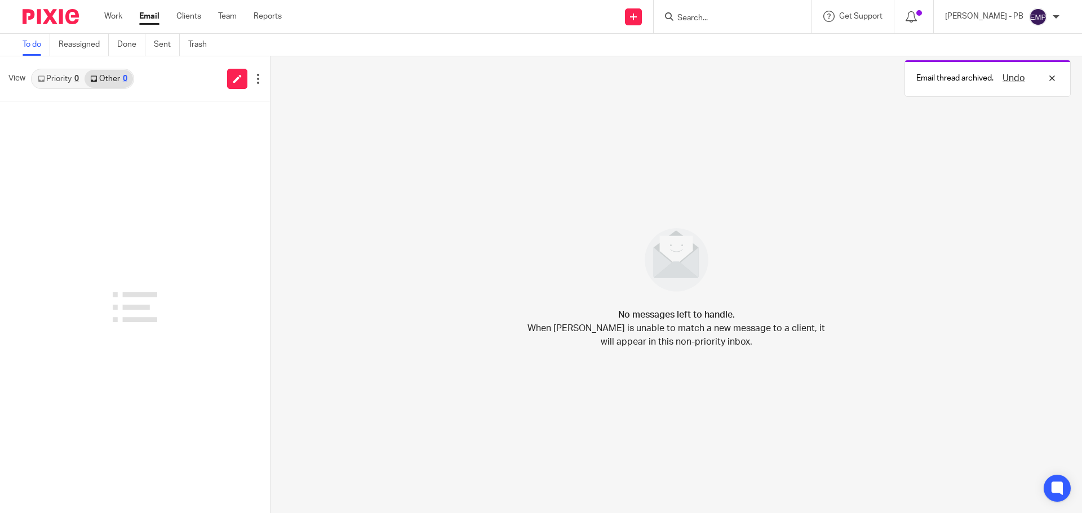
click at [145, 17] on link "Email" at bounding box center [149, 16] width 20 height 11
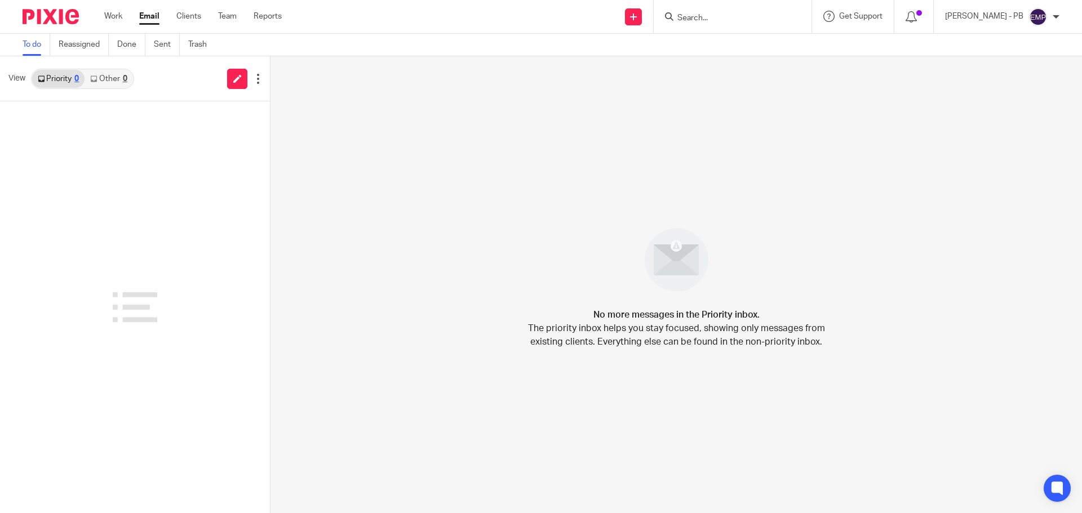
click at [714, 17] on input "Search" at bounding box center [726, 19] width 101 height 10
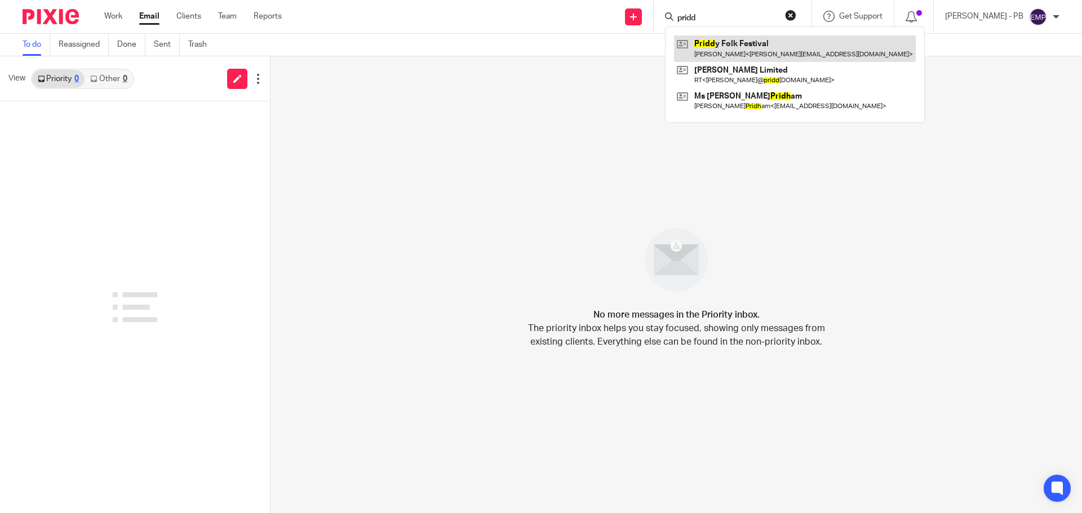
type input "pridd"
click at [761, 46] on link at bounding box center [795, 48] width 242 height 26
